Goal: Task Accomplishment & Management: Manage account settings

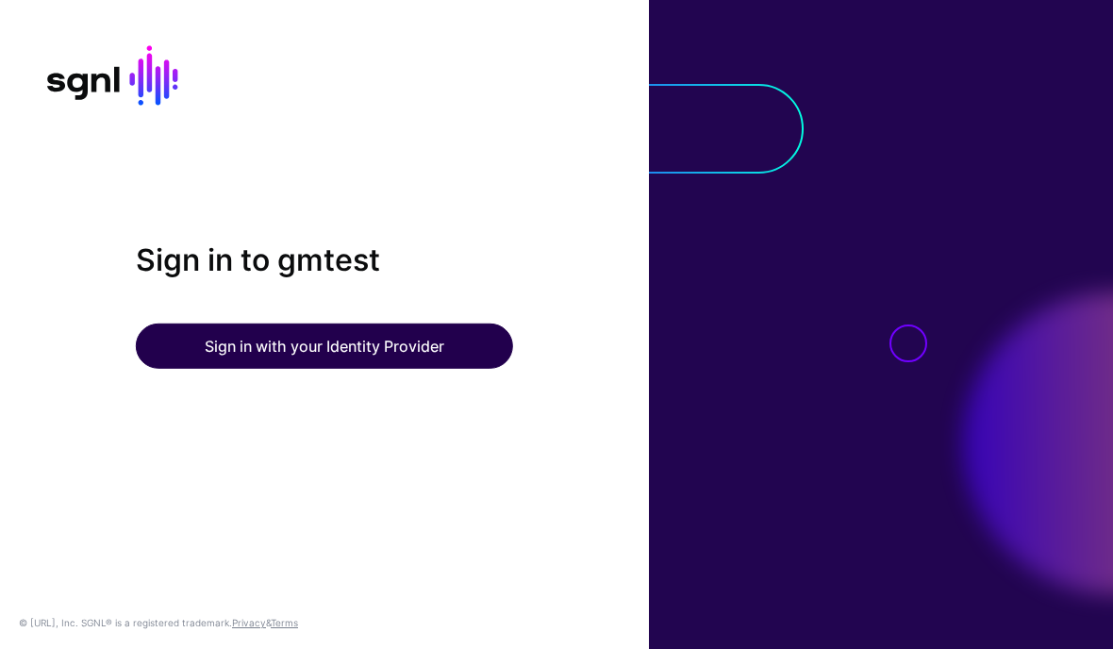
click at [334, 369] on button "Sign in with your Identity Provider" at bounding box center [324, 346] width 377 height 45
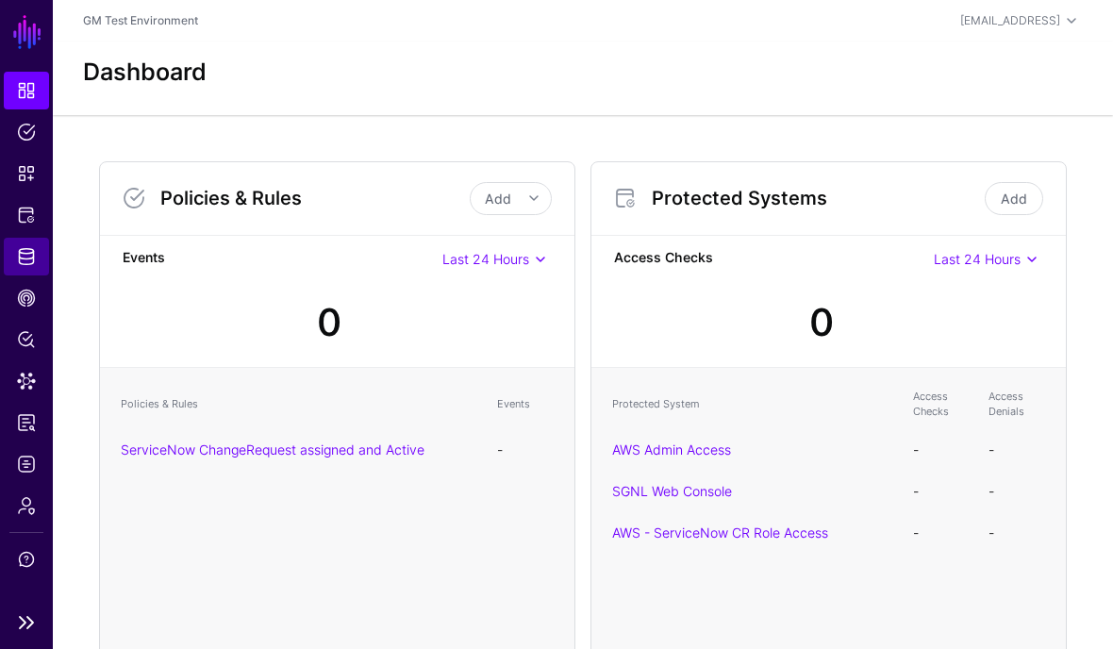
click at [38, 259] on link "Identity Data Fabric" at bounding box center [26, 257] width 45 height 38
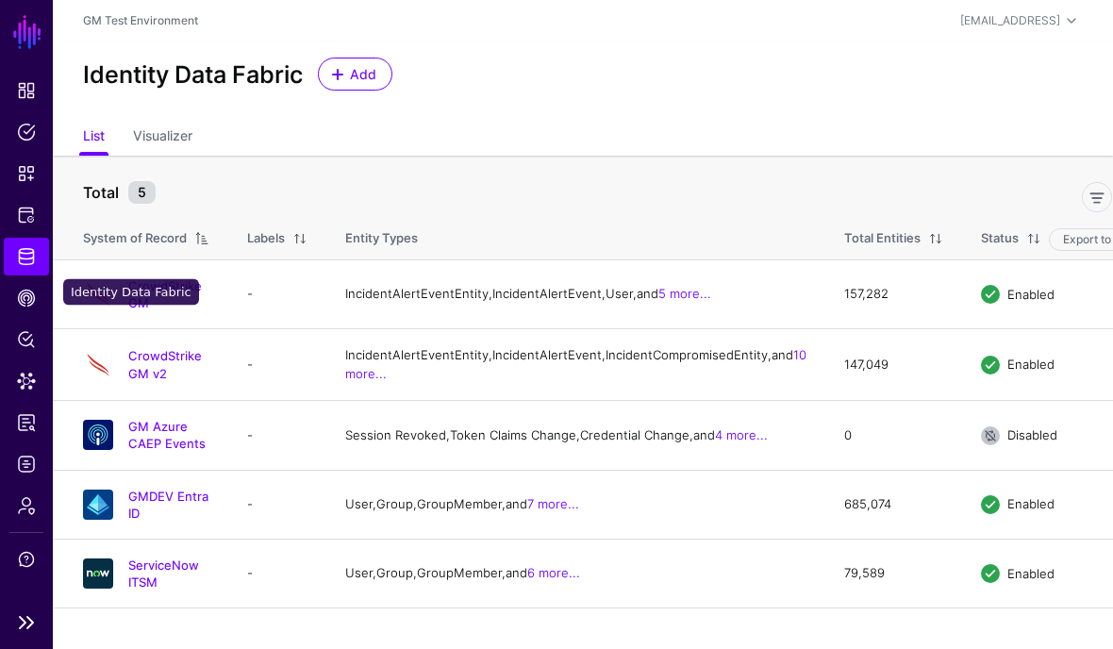
scroll to position [75, 0]
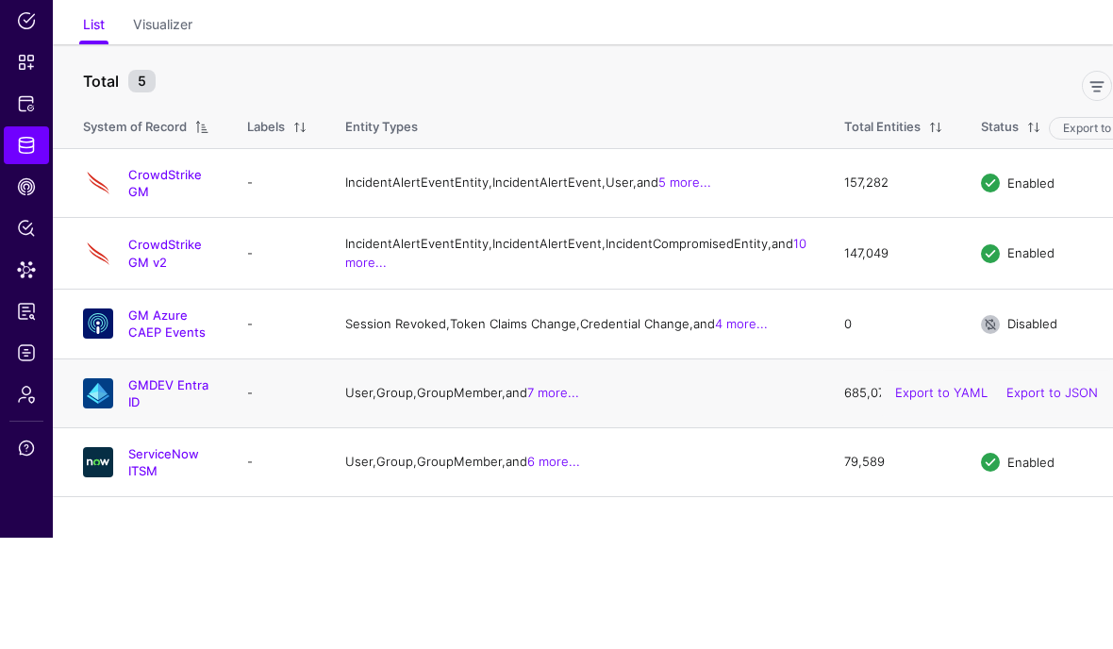
click at [98, 490] on img at bounding box center [98, 505] width 30 height 30
click at [165, 489] on link "GMDEV Entra ID" at bounding box center [168, 505] width 80 height 32
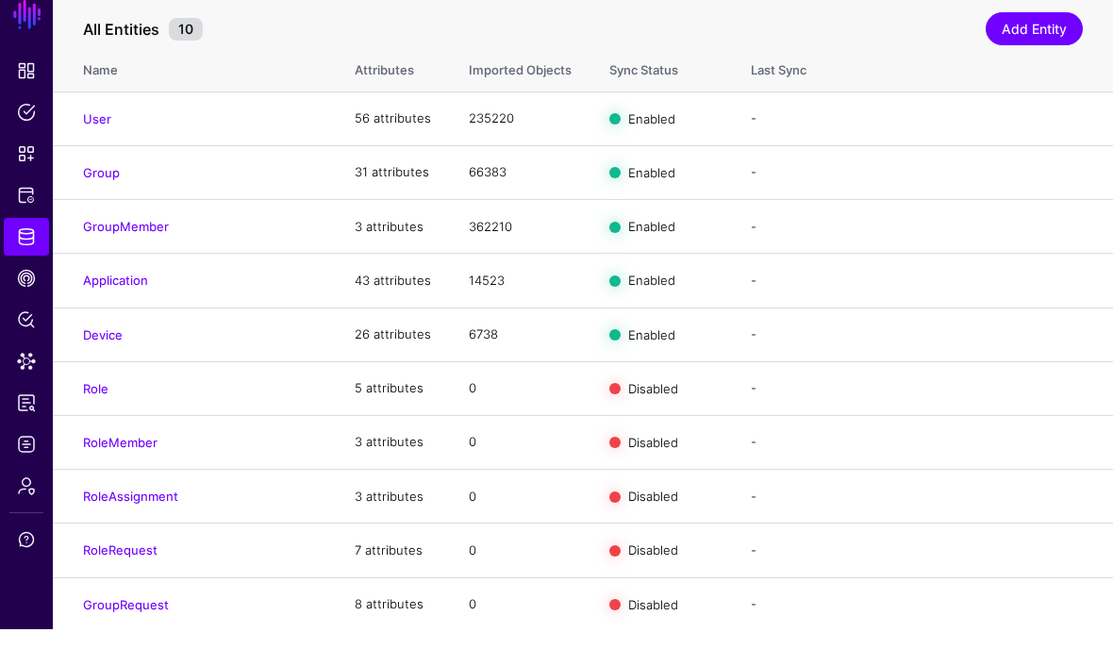
scroll to position [187, 0]
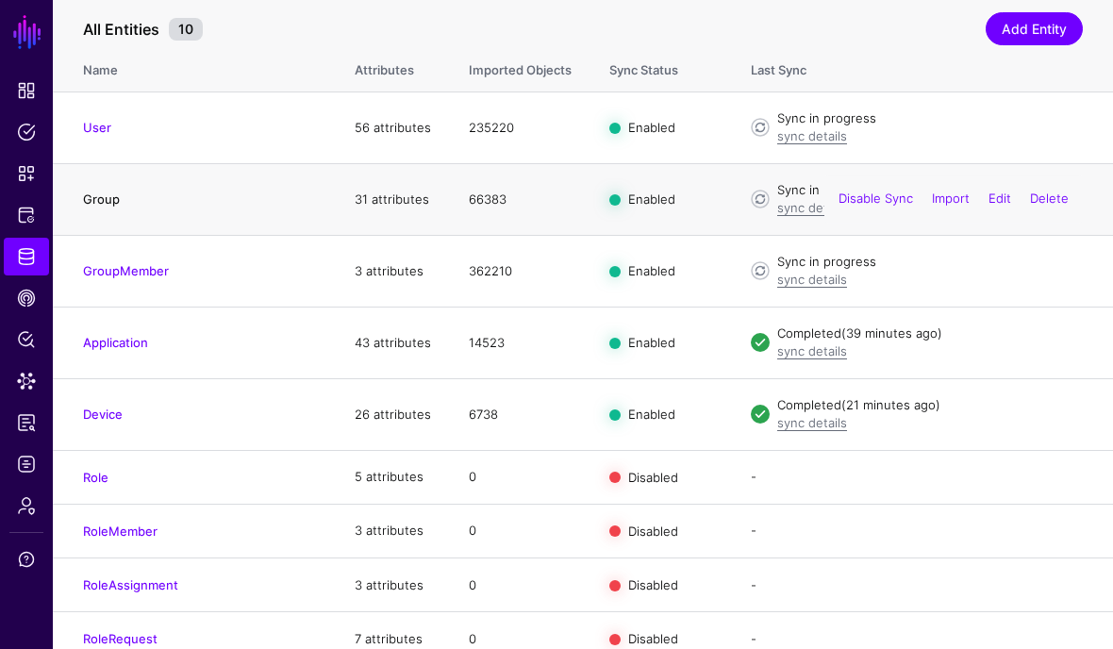
click at [103, 198] on link "Group" at bounding box center [101, 199] width 37 height 15
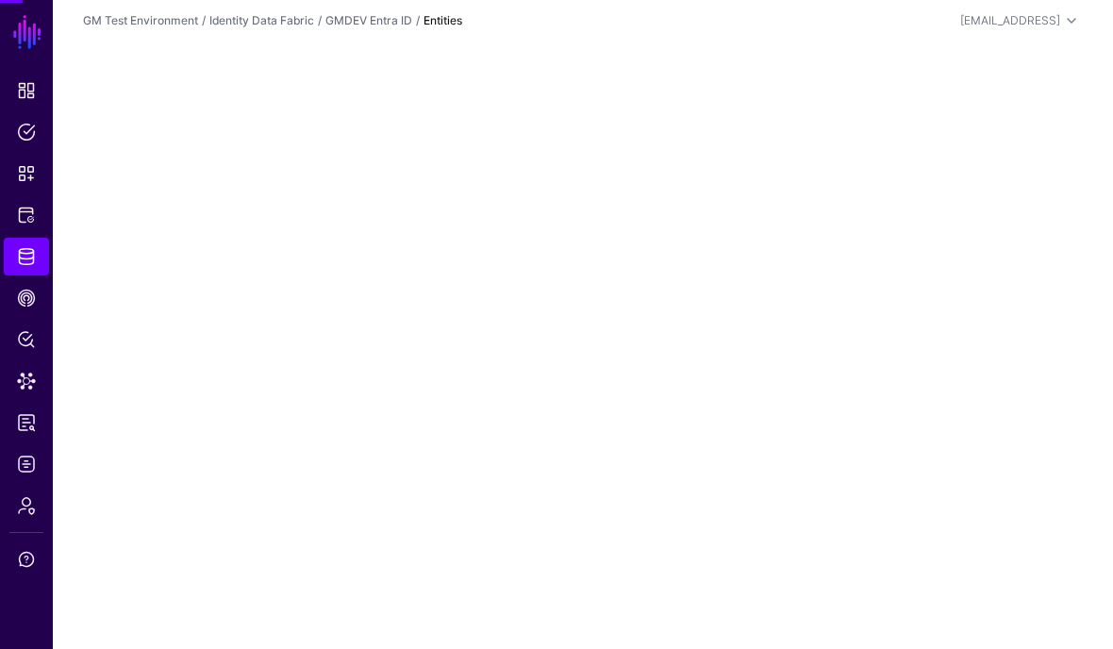
scroll to position [75, 0]
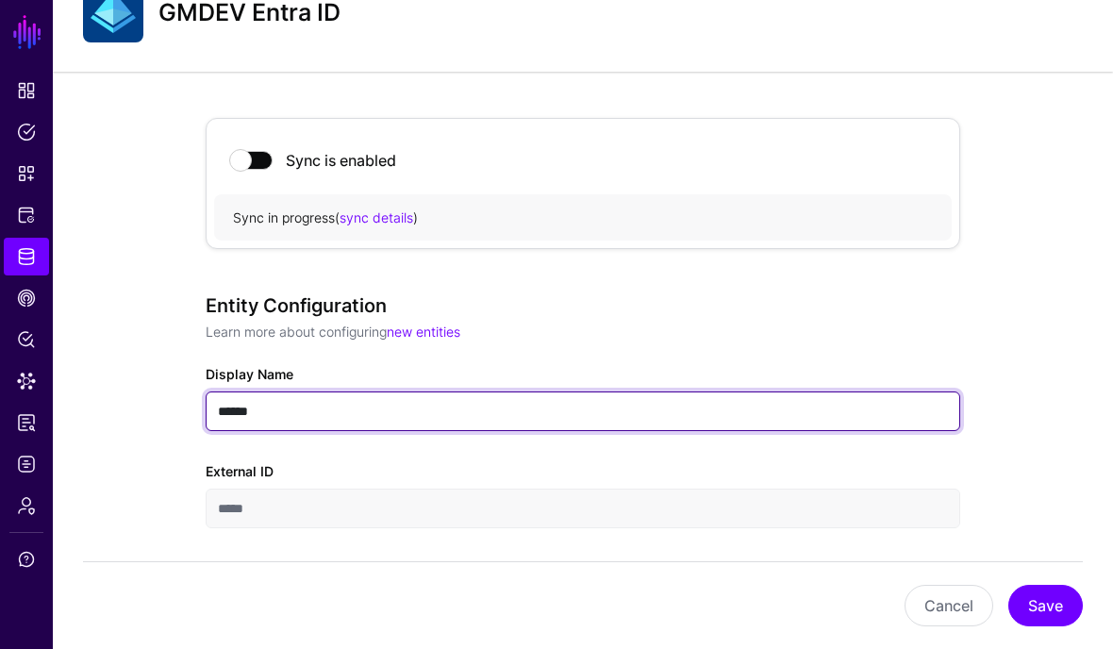
type input "*******"
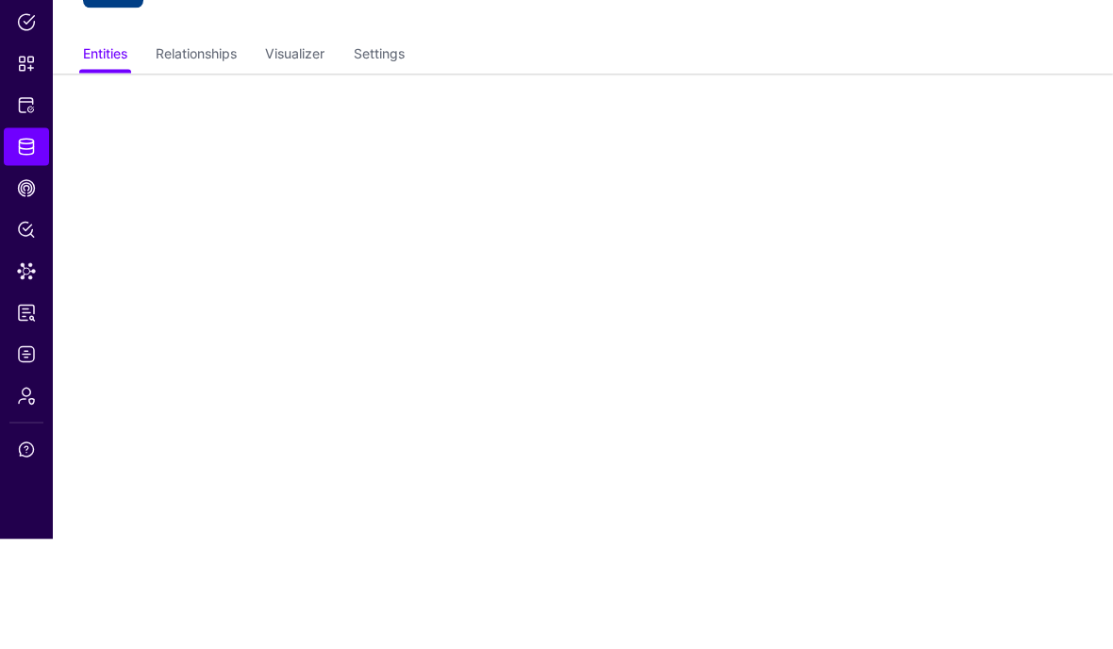
scroll to position [184, 0]
